Goal: Check status: Check status

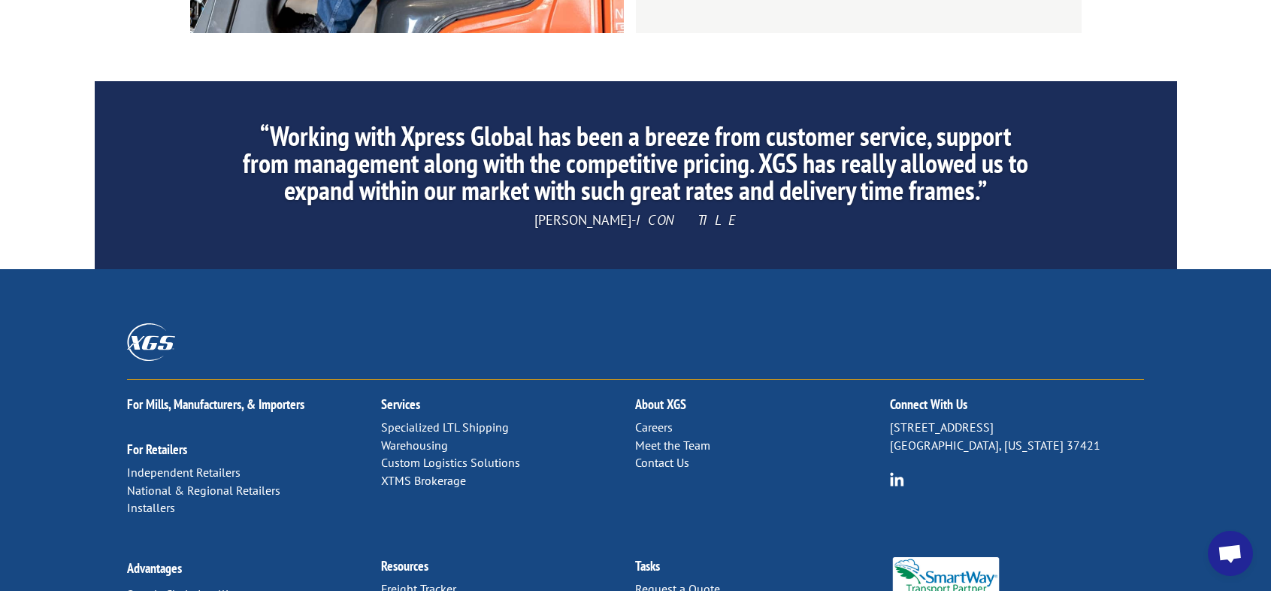
scroll to position [2385, 0]
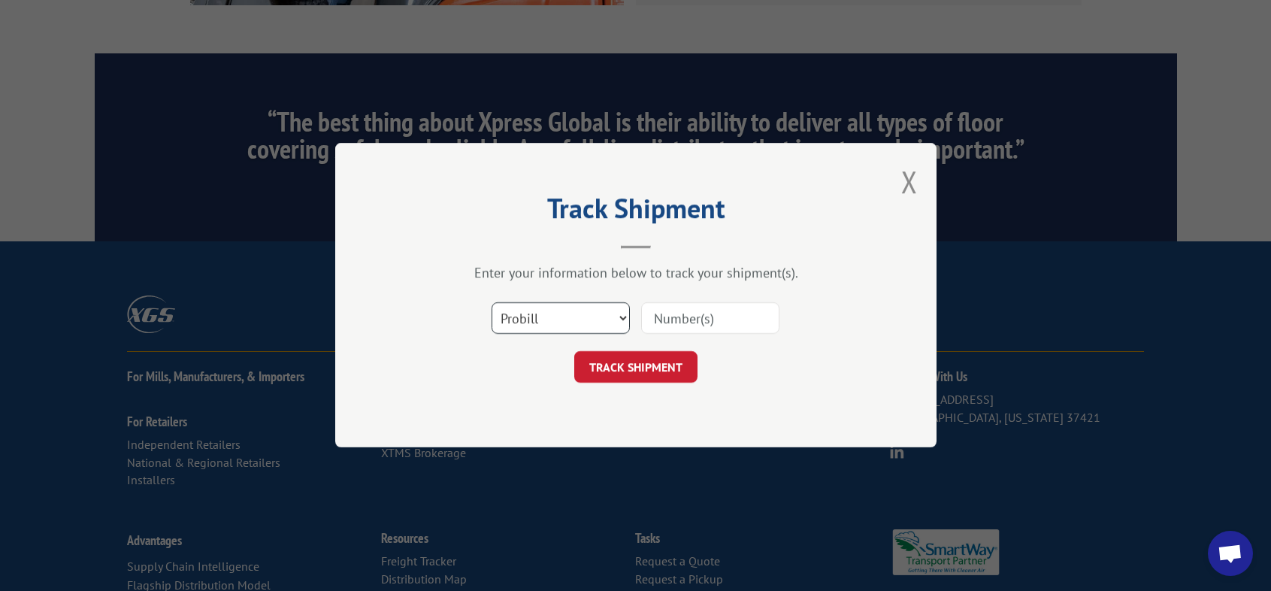
click at [594, 316] on select "Select category... Probill BOL PO" at bounding box center [561, 319] width 138 height 32
click at [492, 303] on select "Select category... Probill BOL PO" at bounding box center [561, 319] width 138 height 32
click at [661, 316] on input at bounding box center [710, 319] width 138 height 32
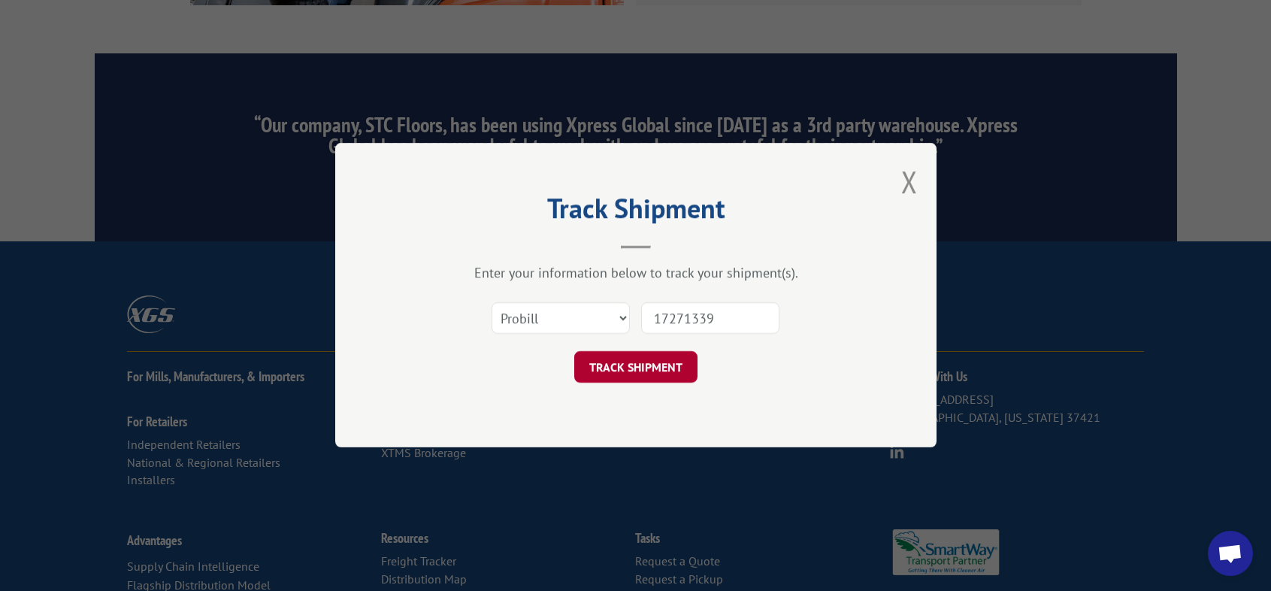
type input "17271339"
click at [665, 361] on button "TRACK SHIPMENT" at bounding box center [635, 368] width 123 height 32
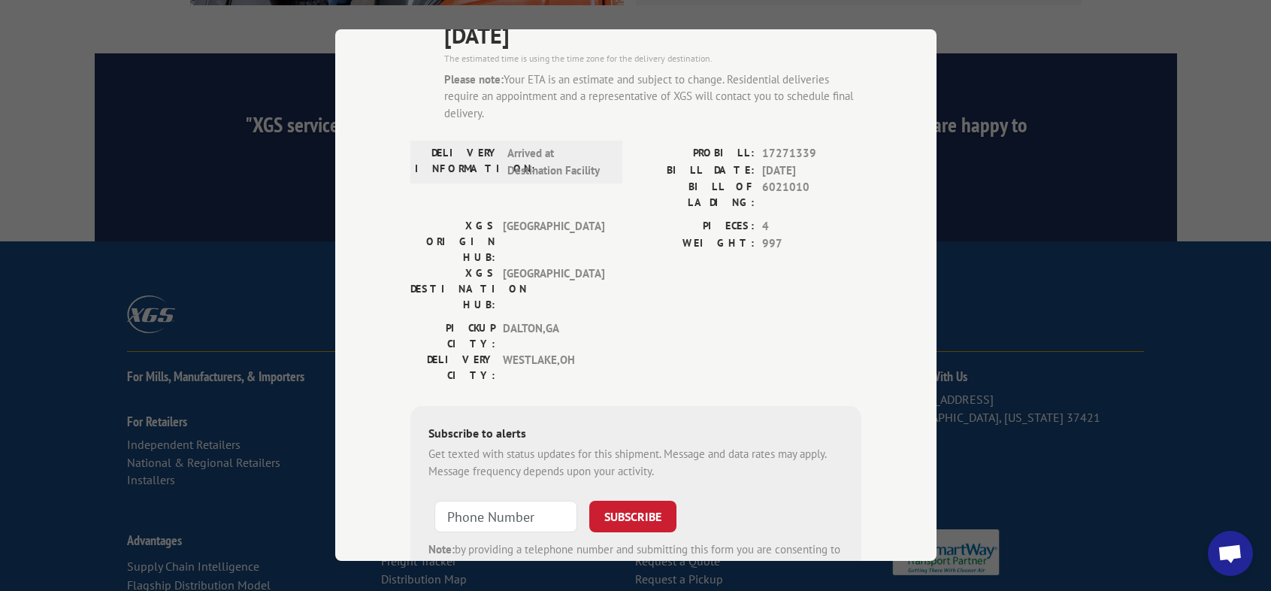
scroll to position [150, 0]
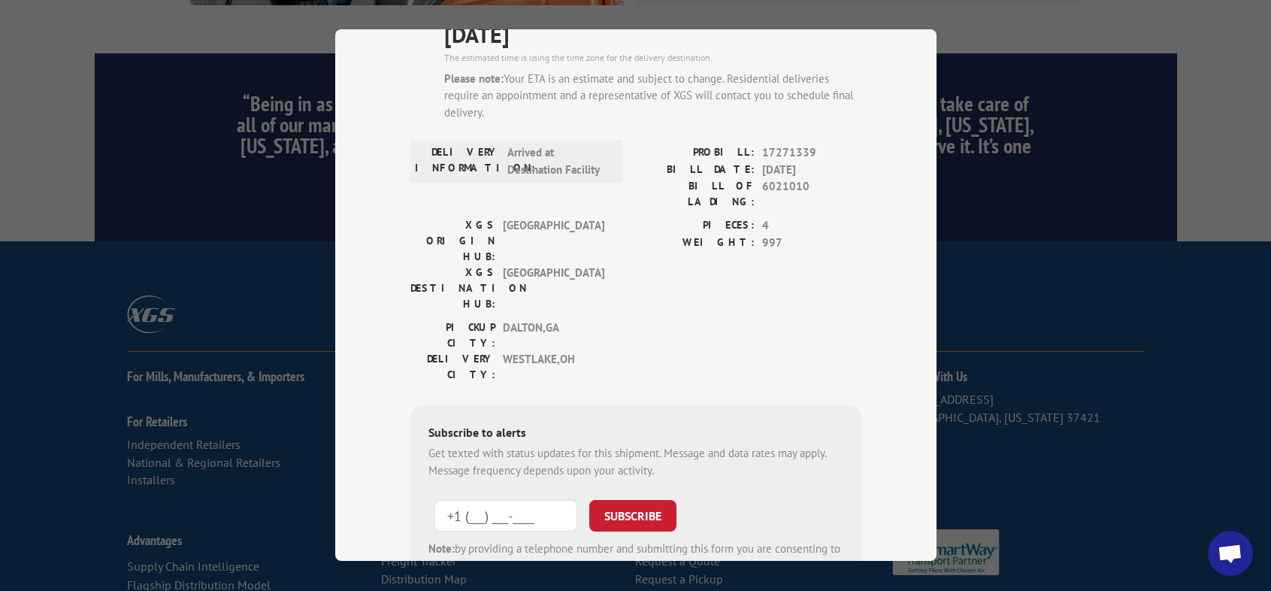
click at [436, 500] on input "+1 (___) ___-____" at bounding box center [506, 516] width 143 height 32
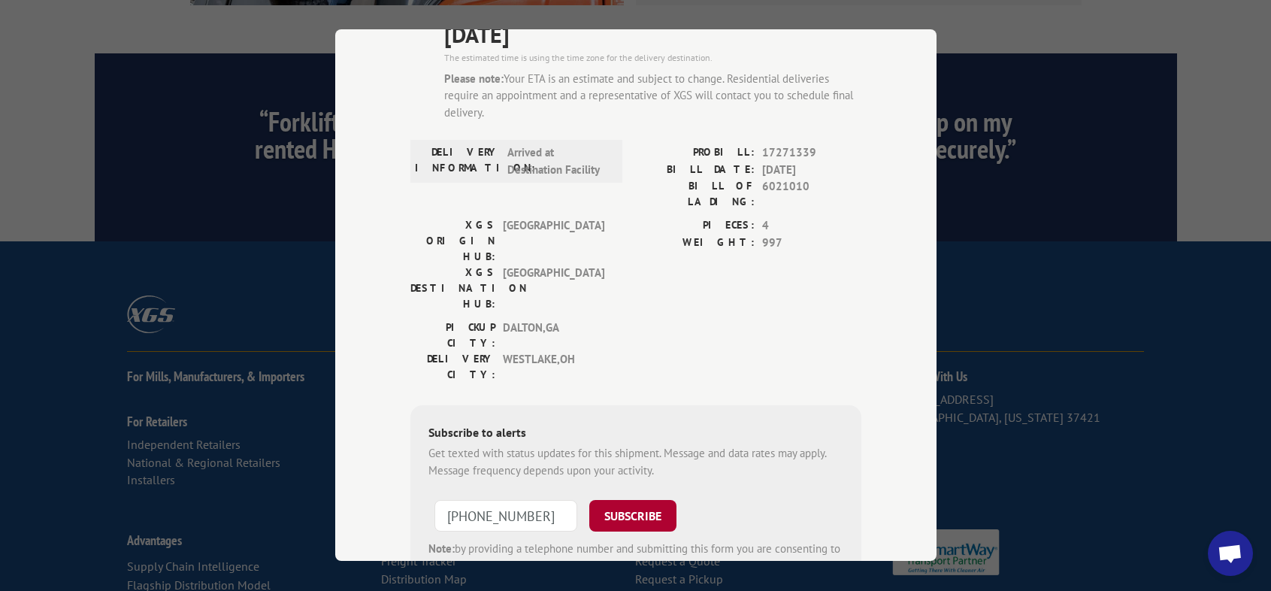
type input "[PHONE_NUMBER]"
click at [631, 500] on button "SUBSCRIBE" at bounding box center [632, 516] width 87 height 32
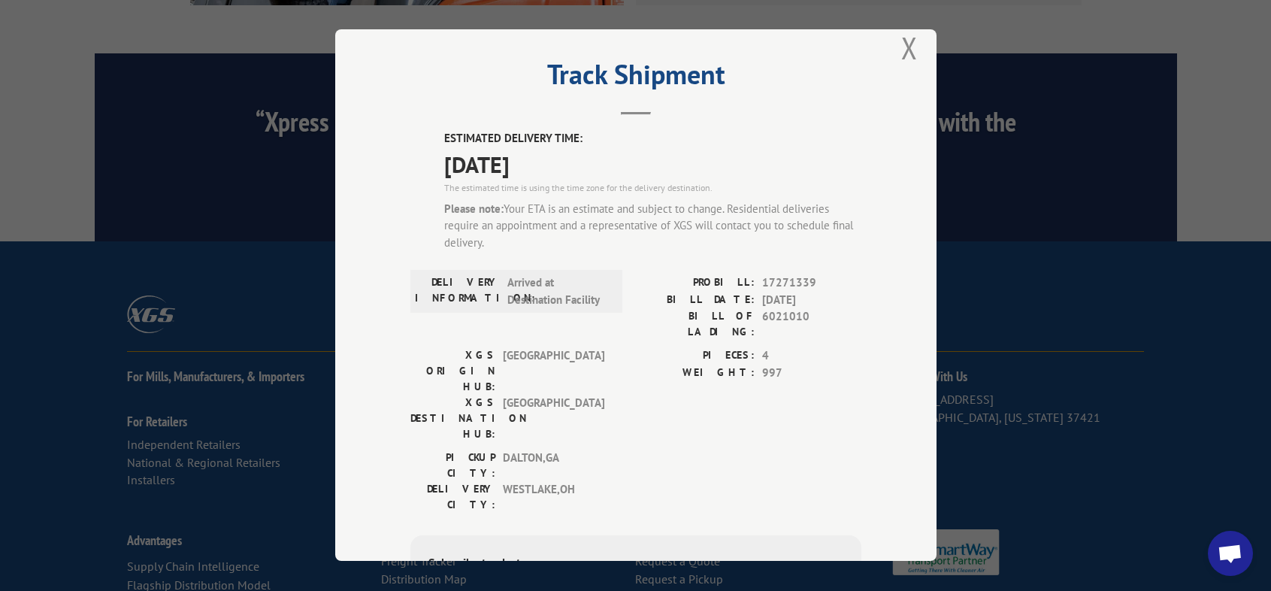
scroll to position [0, 0]
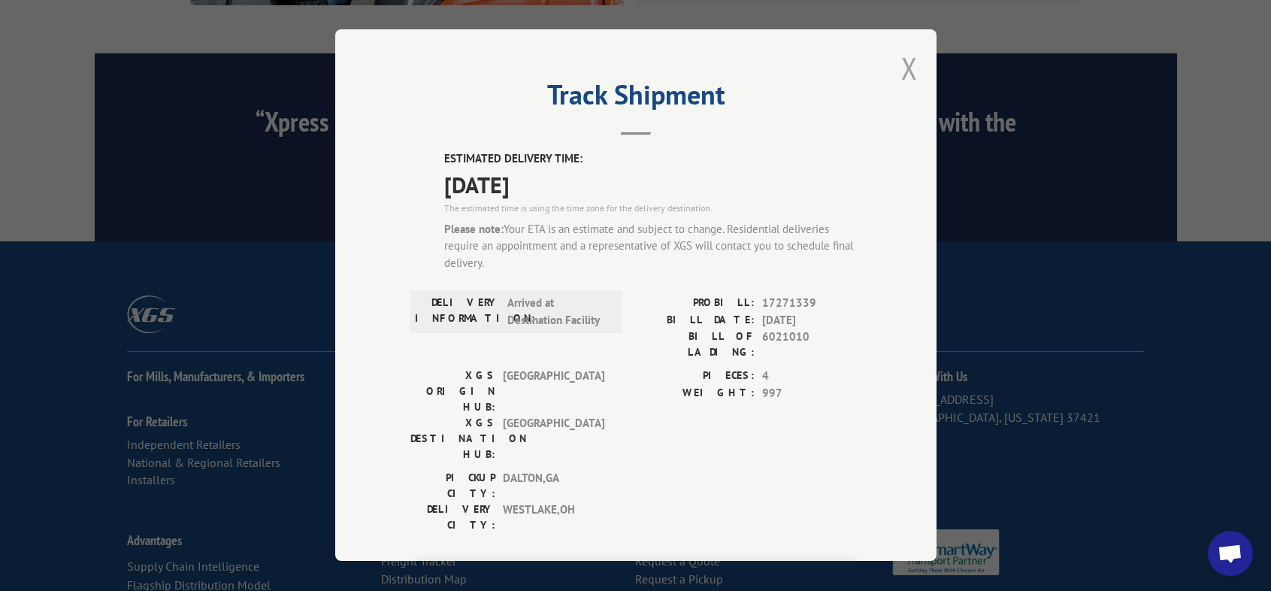
click at [901, 65] on button "Close modal" at bounding box center [909, 68] width 17 height 40
